Goal: Find specific page/section: Find specific page/section

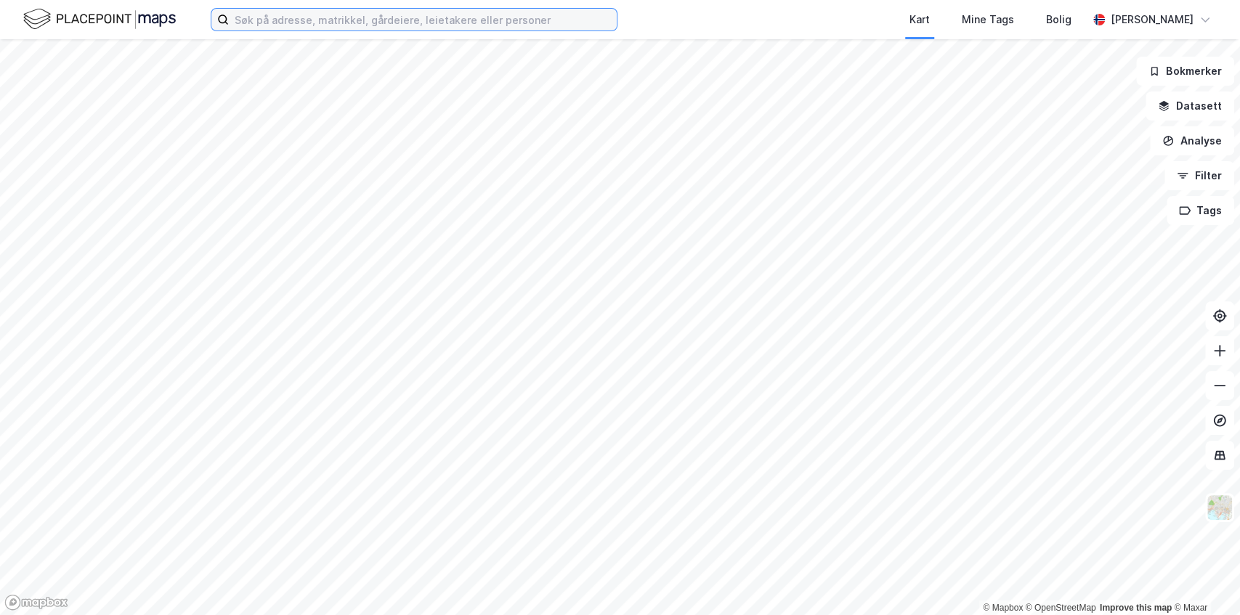
click at [389, 21] on input at bounding box center [423, 20] width 388 height 22
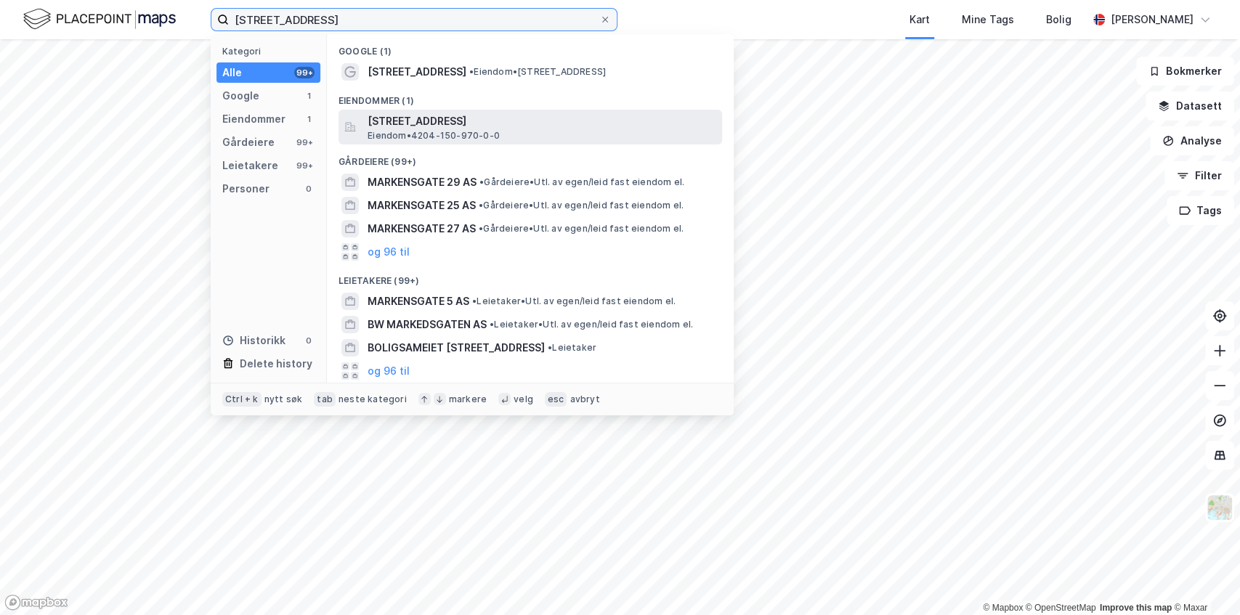
type input "[STREET_ADDRESS]"
click at [417, 122] on span "[STREET_ADDRESS]" at bounding box center [542, 121] width 349 height 17
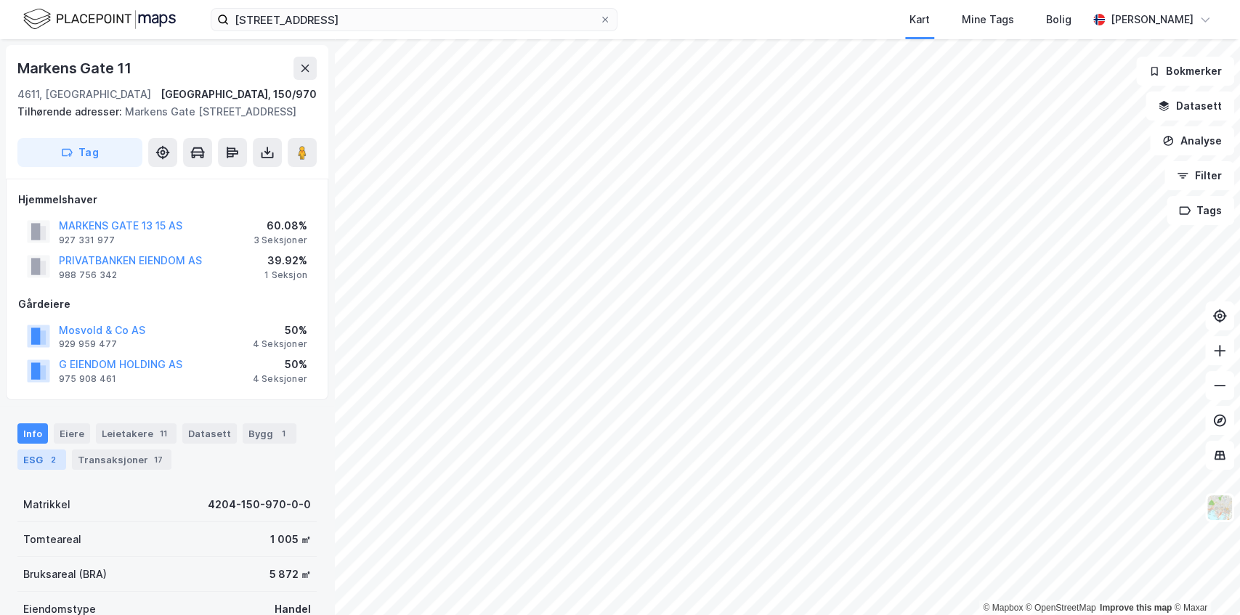
click at [41, 455] on div "ESG 2" at bounding box center [41, 460] width 49 height 20
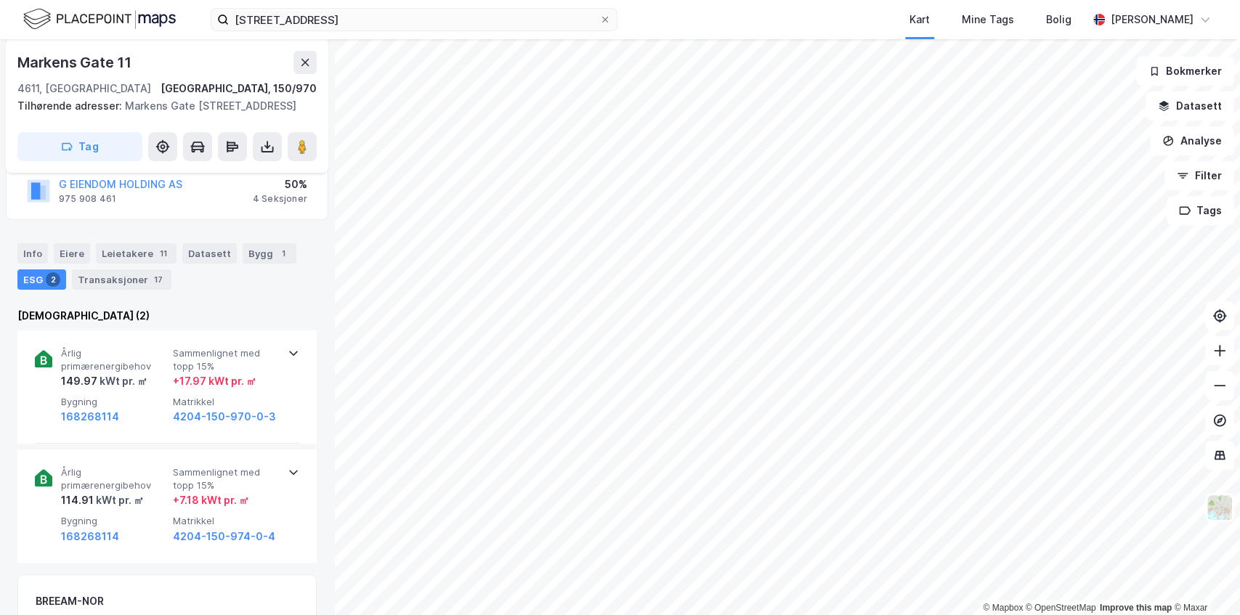
scroll to position [191, 0]
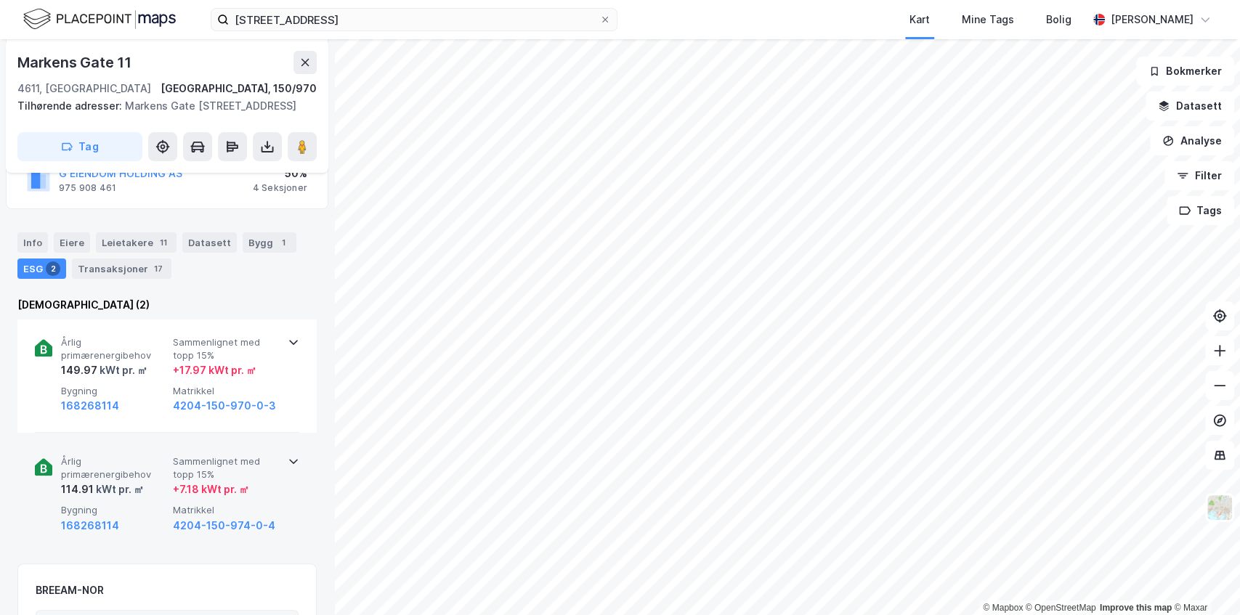
click at [291, 458] on icon at bounding box center [294, 461] width 12 height 12
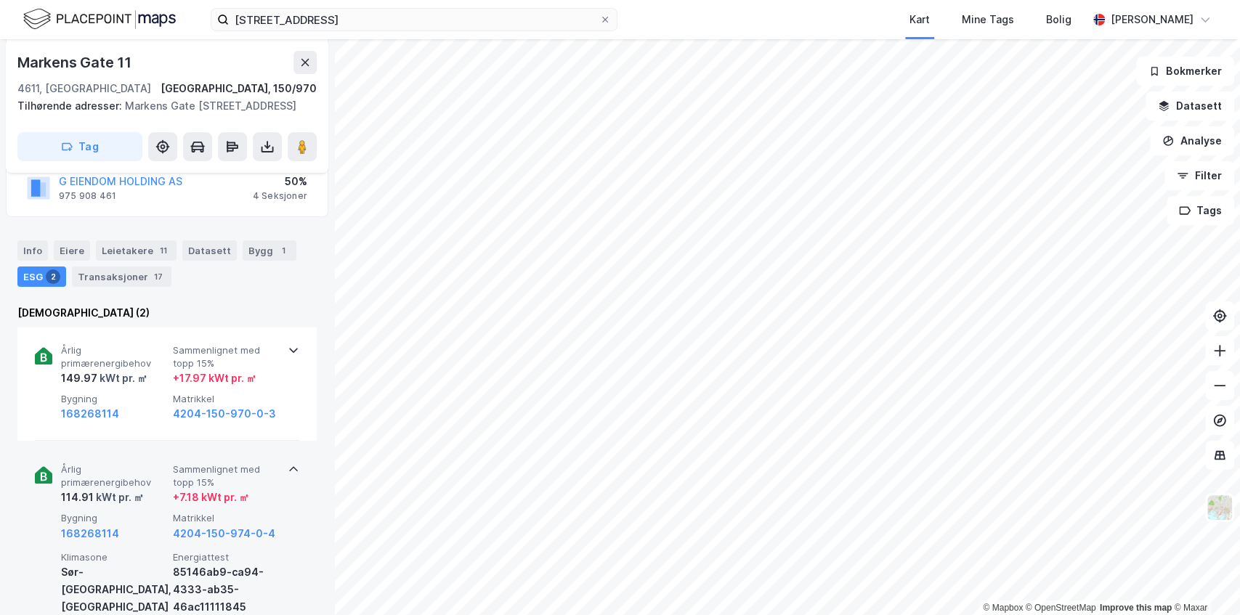
scroll to position [160, 0]
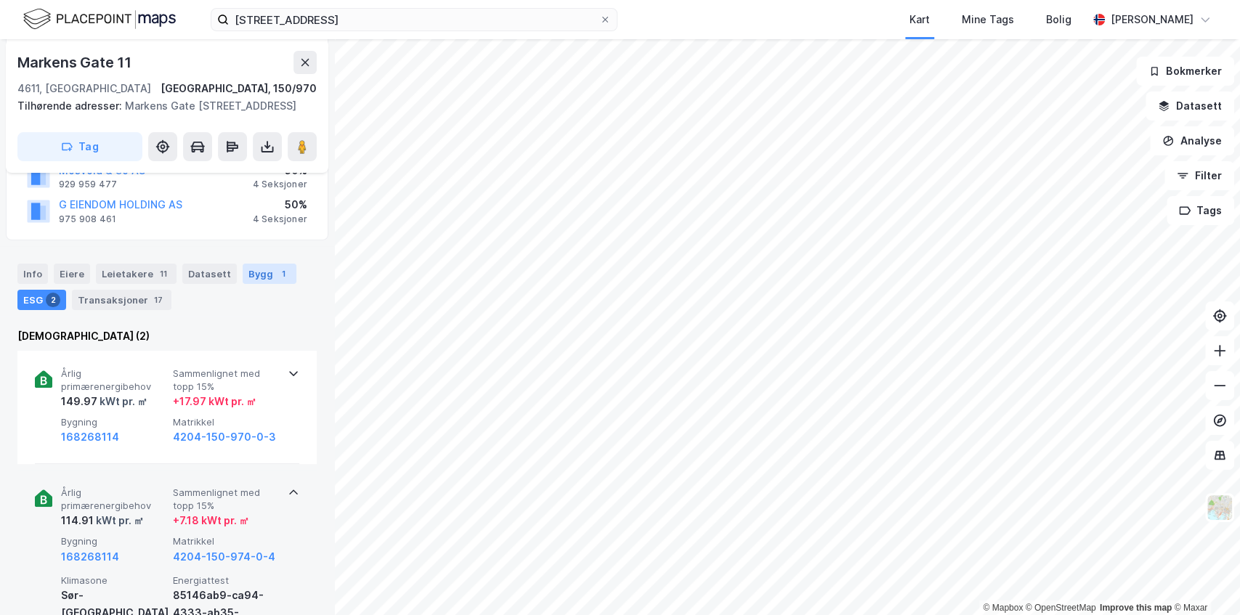
click at [253, 267] on div "Bygg 1" at bounding box center [270, 274] width 54 height 20
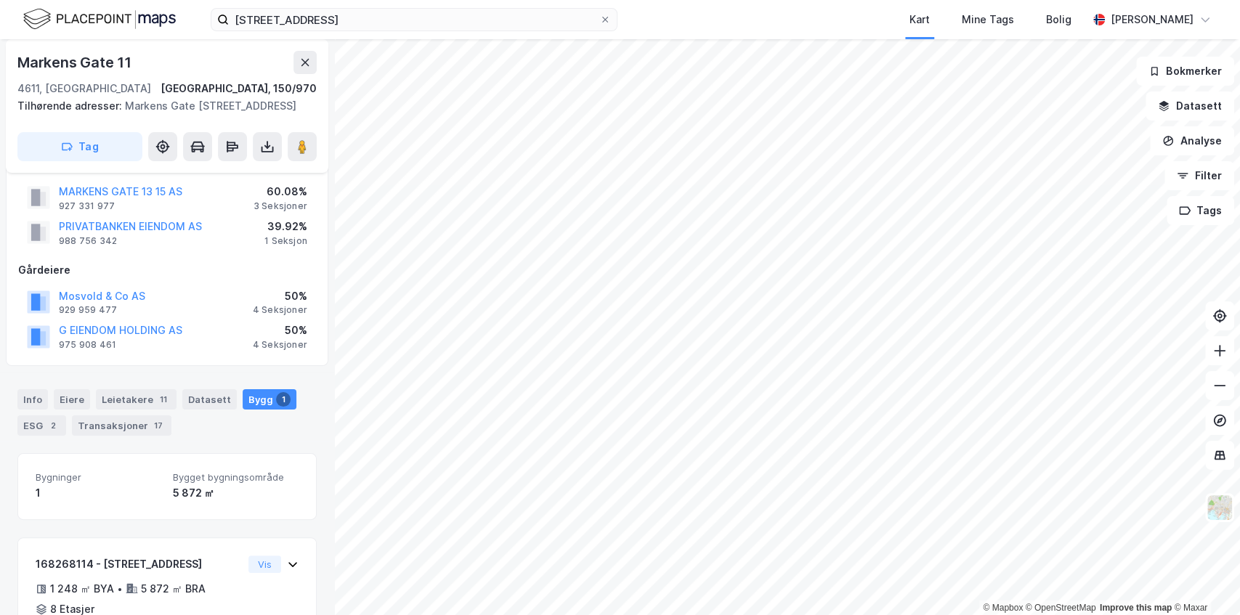
scroll to position [117, 0]
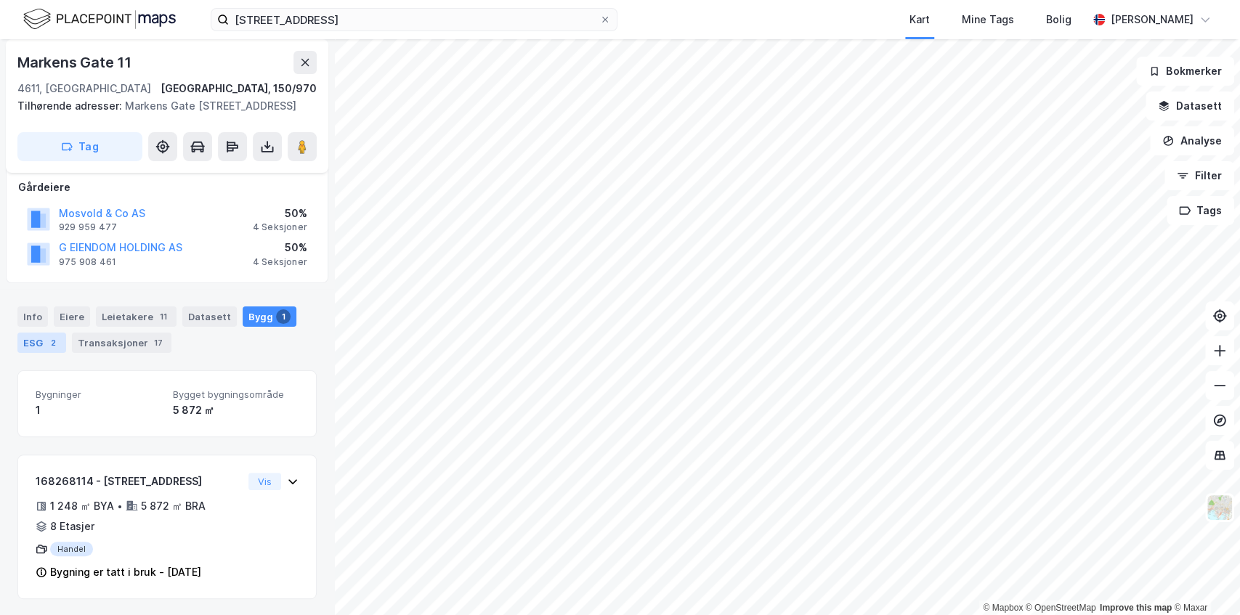
click at [38, 340] on div "ESG 2" at bounding box center [41, 343] width 49 height 20
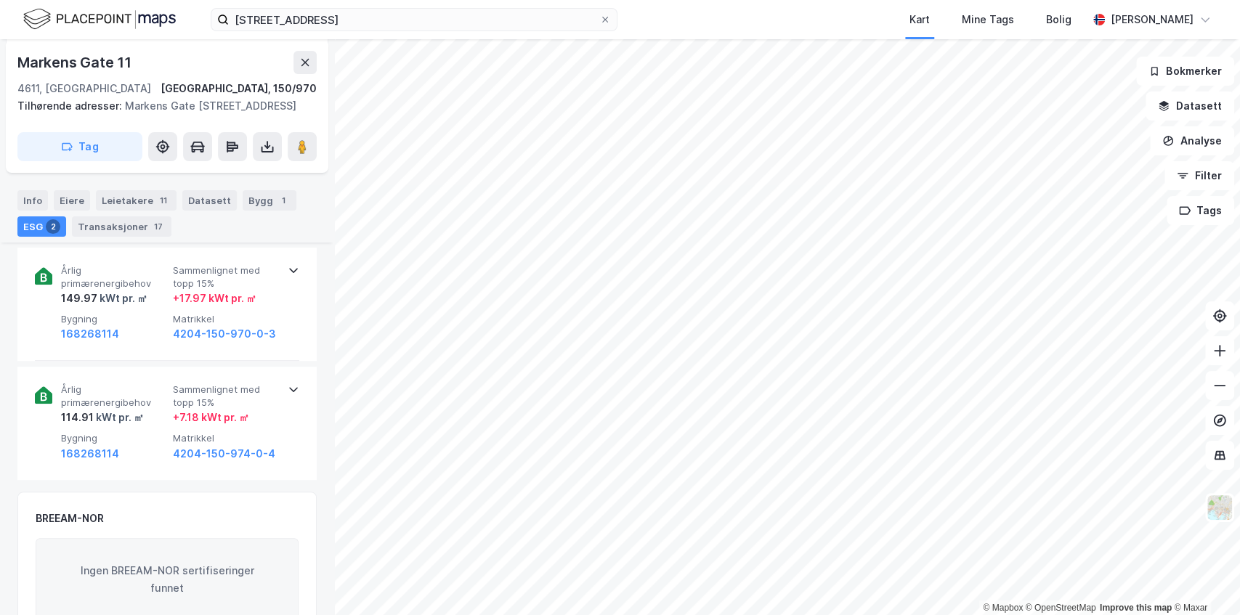
scroll to position [269, 0]
